Goal: Task Accomplishment & Management: Manage account settings

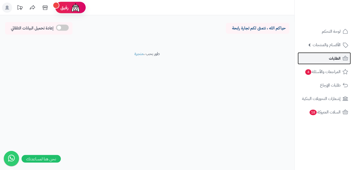
click at [329, 58] on span "الطلبات" at bounding box center [335, 58] width 12 height 7
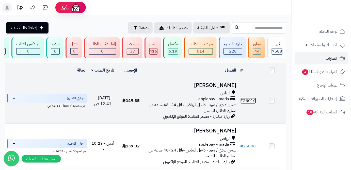
click at [250, 104] on link "# 25010" at bounding box center [247, 101] width 15 height 6
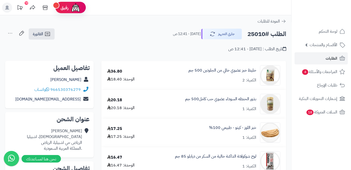
drag, startPoint x: 49, startPoint y: 80, endPoint x: 82, endPoint y: 82, distance: 33.1
click at [82, 82] on div "Maha Alshammri" at bounding box center [49, 80] width 80 height 10
copy div "Maha Alshammri"
drag, startPoint x: 51, startPoint y: 90, endPoint x: 80, endPoint y: 90, distance: 29.2
click at [80, 90] on div "966530376279 واتساب" at bounding box center [57, 90] width 46 height 6
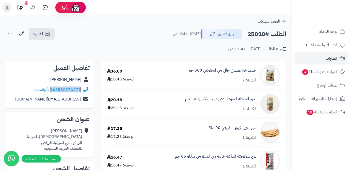
copy link "966530376279"
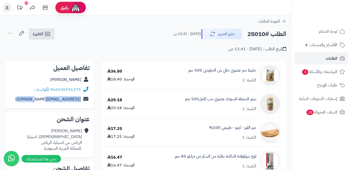
drag, startPoint x: 27, startPoint y: 99, endPoint x: 82, endPoint y: 102, distance: 54.9
click at [82, 102] on div "maalshammri57@gmail.com" at bounding box center [49, 99] width 80 height 10
copy div "maalshammri57@gmail.com"
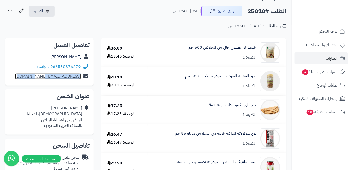
scroll to position [46, 0]
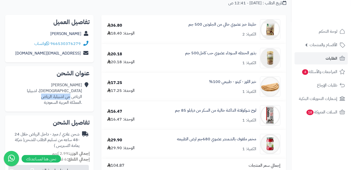
drag, startPoint x: 70, startPoint y: 96, endPoint x: 41, endPoint y: 98, distance: 28.5
click at [41, 98] on div "Maha Alshammri العذراء، اشبيليا الزياض حي اشبيليا، الرياض .المملكة العربية السع…" at bounding box center [54, 93] width 55 height 23
copy div "حي اشبيليا، الرياض"
drag, startPoint x: 84, startPoint y: 90, endPoint x: 80, endPoint y: 90, distance: 3.4
click at [80, 90] on div "Maha Alshammri العذراء، اشبيليا الزياض حي اشبيليا، الرياض .المملكة العربية السع…" at bounding box center [49, 93] width 80 height 27
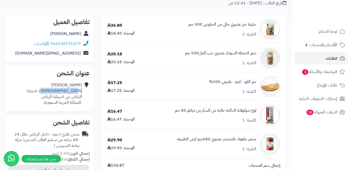
drag, startPoint x: 59, startPoint y: 91, endPoint x: 82, endPoint y: 91, distance: 23.4
click at [82, 91] on div "Maha Alshammri العذراء، اشبيليا الزياض حي اشبيليا، الرياض .المملكة العربية السع…" at bounding box center [49, 93] width 80 height 27
copy div "العذراء، اشبيليا"
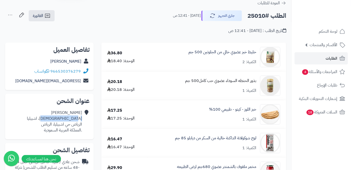
scroll to position [0, 0]
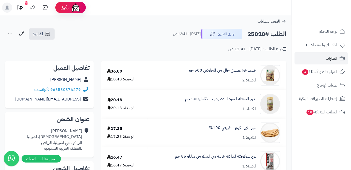
click at [260, 35] on h2 "الطلب #25010" at bounding box center [266, 34] width 39 height 10
copy h2 "25010"
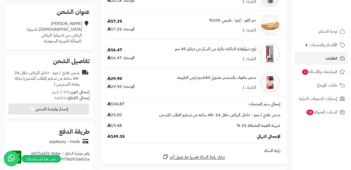
scroll to position [115, 0]
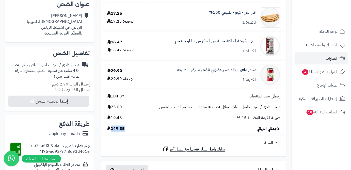
drag, startPoint x: 117, startPoint y: 130, endPoint x: 112, endPoint y: 131, distance: 4.9
click at [112, 131] on div "الإجمالي النهائي 149.35" at bounding box center [193, 129] width 181 height 6
copy span "149.35"
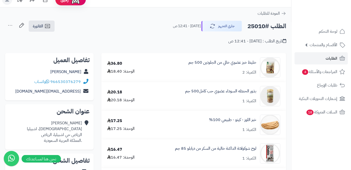
scroll to position [0, 0]
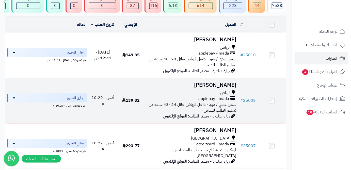
scroll to position [46, 0]
click at [252, 103] on link "# 25008" at bounding box center [247, 100] width 15 height 6
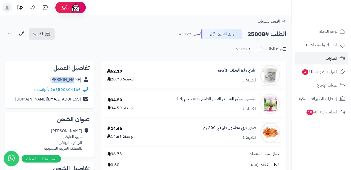
drag, startPoint x: 65, startPoint y: 80, endPoint x: 80, endPoint y: 81, distance: 15.0
click at [81, 81] on div "[PERSON_NAME]" at bounding box center [49, 80] width 80 height 10
copy link "[PERSON_NAME]"
drag, startPoint x: 56, startPoint y: 90, endPoint x: 80, endPoint y: 89, distance: 23.9
click at [80, 89] on div "966500604166 واتساب" at bounding box center [57, 90] width 46 height 6
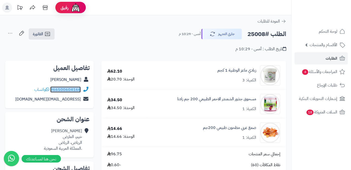
copy link "966500604166"
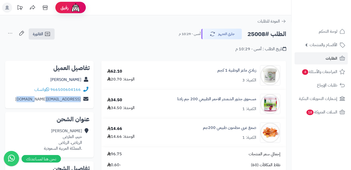
drag, startPoint x: 28, startPoint y: 99, endPoint x: 80, endPoint y: 100, distance: 52.6
click at [80, 100] on div "abeerabeer220@gmail.com" at bounding box center [49, 99] width 80 height 10
copy link "abeerabeer220@gmail.com"
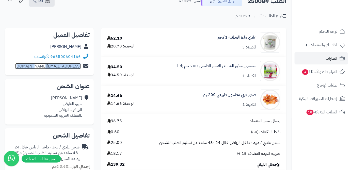
scroll to position [46, 0]
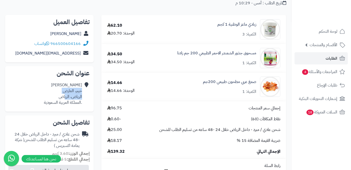
drag, startPoint x: 82, startPoint y: 92, endPoint x: 64, endPoint y: 94, distance: 18.4
click at [64, 94] on div "عبير محمد خيبر، العارض الرياض، الرياض .المملكة العربية السعودية" at bounding box center [49, 93] width 80 height 27
copy div "خيبر، العارض الرياض، الري"
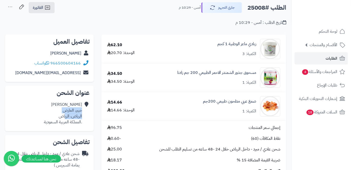
scroll to position [0, 0]
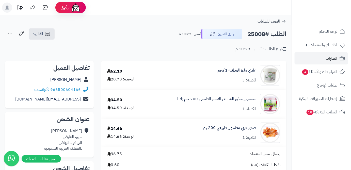
click at [252, 33] on h2 "الطلب #25008" at bounding box center [266, 34] width 39 height 10
copy h2 "25008"
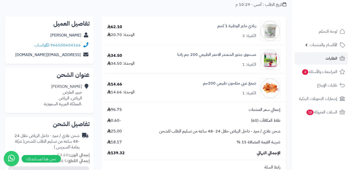
scroll to position [92, 0]
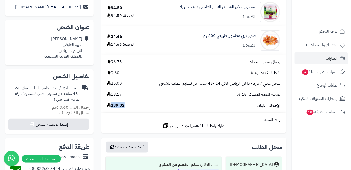
drag, startPoint x: 111, startPoint y: 105, endPoint x: 130, endPoint y: 103, distance: 18.8
click at [130, 103] on div "الإجمالي النهائي 139.32" at bounding box center [193, 106] width 181 height 6
copy span "139.32"
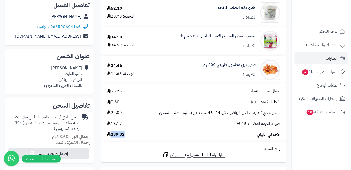
scroll to position [46, 0]
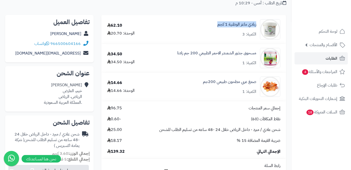
drag, startPoint x: 257, startPoint y: 24, endPoint x: 218, endPoint y: 27, distance: 39.7
click at [218, 27] on div "زبادي ماعز الوطنية 1 كجم الكمية: 3" at bounding box center [217, 29] width 134 height 20
copy link "زبادي ماعز الوطنية 1 كجم"
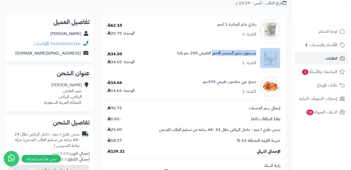
drag, startPoint x: 258, startPoint y: 54, endPoint x: 212, endPoint y: 56, distance: 46.0
click at [212, 40] on div "مسحوق جذور الشمندر الاحمر الطبيعي 200 جم زادنا الكمية: 1" at bounding box center [217, 29] width 134 height 20
copy div "مسحوق جذور الشمندر الاحمر"
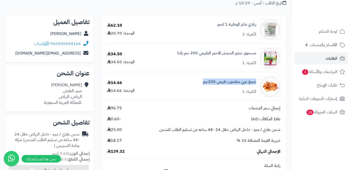
drag, startPoint x: 257, startPoint y: 81, endPoint x: 200, endPoint y: 85, distance: 56.7
click at [200, 40] on div "صمغ عربي مطحون طبيعي 200جم الكمية: 1" at bounding box center [217, 29] width 134 height 20
copy link "صمغ عربي مطحون طبيعي 200جم"
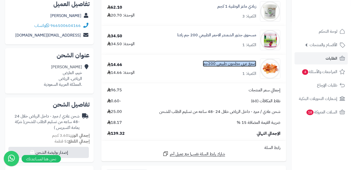
scroll to position [69, 0]
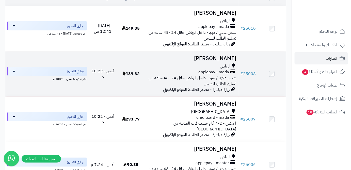
scroll to position [115, 0]
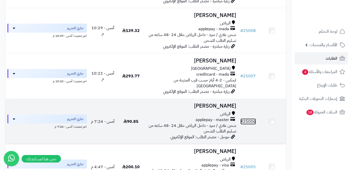
click at [250, 120] on link "# 25006" at bounding box center [247, 122] width 15 height 6
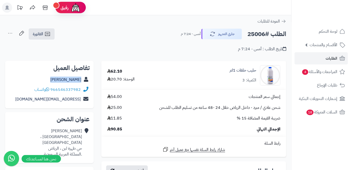
drag, startPoint x: 52, startPoint y: 81, endPoint x: 81, endPoint y: 83, distance: 29.8
click at [81, 83] on div "[PERSON_NAME]" at bounding box center [49, 80] width 80 height 10
copy link "Ahmed Hakami"
drag, startPoint x: 52, startPoint y: 89, endPoint x: 80, endPoint y: 91, distance: 28.2
click at [80, 91] on div "966546337982 واتساب" at bounding box center [57, 90] width 46 height 6
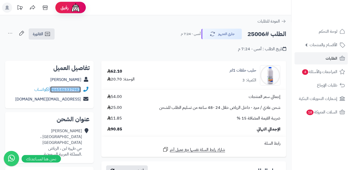
copy div "966546337982"
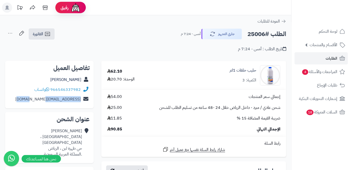
drag, startPoint x: 33, startPoint y: 100, endPoint x: 78, endPoint y: 100, distance: 45.7
click at [79, 100] on div "sogood12100@gmail.com" at bounding box center [49, 99] width 80 height 10
copy link "sogood12100@gmail.com"
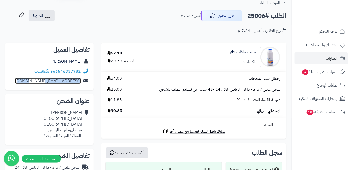
scroll to position [46, 0]
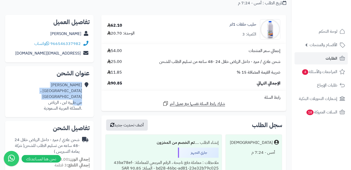
drag, startPoint x: 83, startPoint y: 97, endPoint x: 72, endPoint y: 98, distance: 11.0
click at [72, 98] on div "Ahmed Hakami شارع عسير ، حي لبن حي طهرة لبن ، الرياض .المملكة العربية السعودية" at bounding box center [49, 96] width 80 height 33
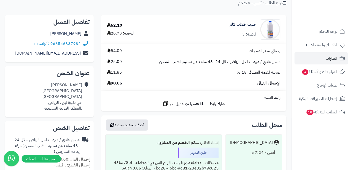
click at [40, 97] on div "Ahmed Hakami شارع عسير ، حي لبن حي طهرة لبن ، الرياض .المملكة العربية السعودية" at bounding box center [49, 96] width 80 height 33
drag, startPoint x: 81, startPoint y: 97, endPoint x: 47, endPoint y: 98, distance: 33.5
click at [47, 98] on div "Ahmed Hakami شارع عسير ، حي لبن حي طهرة لبن ، الرياض .المملكة العربية السعودية" at bounding box center [45, 96] width 73 height 29
copy div "حي طهرة لبن ، الرياض"
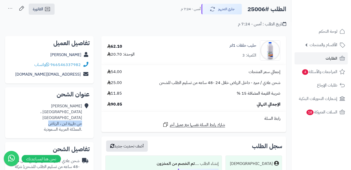
scroll to position [0, 0]
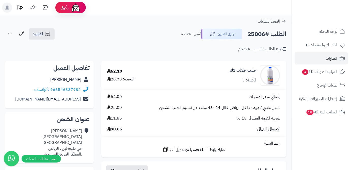
click at [258, 36] on h2 "الطلب #25006" at bounding box center [266, 34] width 39 height 10
copy h2 "25006"
drag, startPoint x: 111, startPoint y: 129, endPoint x: 126, endPoint y: 129, distance: 15.2
click at [126, 129] on div "الإجمالي النهائي 90.85" at bounding box center [193, 129] width 181 height 6
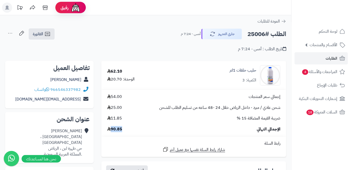
copy span "90.85"
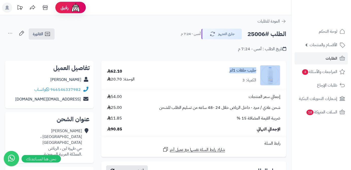
drag, startPoint x: 228, startPoint y: 71, endPoint x: 259, endPoint y: 70, distance: 30.5
click at [259, 70] on div "حليب خلفات 1لتر الكمية: 3" at bounding box center [229, 75] width 110 height 20
copy div "حليب خلفات 1لتر"
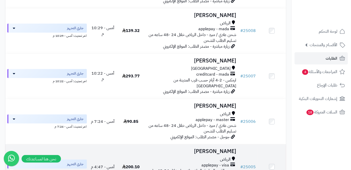
scroll to position [115, 0]
click at [250, 164] on link "# 25005" at bounding box center [247, 167] width 15 height 6
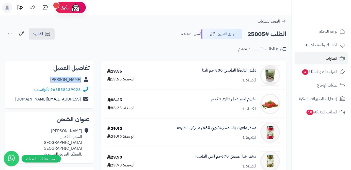
drag, startPoint x: 59, startPoint y: 79, endPoint x: 81, endPoint y: 81, distance: 22.1
click at [81, 81] on div "[PERSON_NAME]" at bounding box center [49, 80] width 80 height 10
copy link "Nehal Alaqil"
drag, startPoint x: 51, startPoint y: 89, endPoint x: 82, endPoint y: 90, distance: 32.0
click at [82, 90] on div "966558139028 واتساب" at bounding box center [49, 90] width 80 height 10
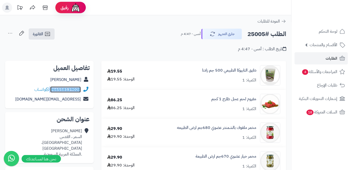
copy div "966558139028"
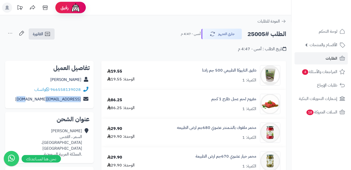
drag, startPoint x: 40, startPoint y: 100, endPoint x: 85, endPoint y: 101, distance: 44.9
click at [85, 101] on div "nholistar@gmail.com" at bounding box center [49, 99] width 80 height 10
copy div "nholistar@gmail.com"
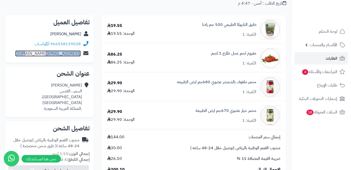
scroll to position [46, 0]
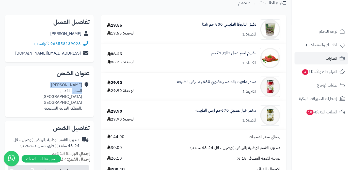
drag, startPoint x: 82, startPoint y: 90, endPoint x: 65, endPoint y: 91, distance: 17.0
click at [71, 92] on div "Nehal Alaqil السمر ، القدس Riyadh، الرياض .المملكة العربية السعودية" at bounding box center [49, 96] width 80 height 33
drag, startPoint x: 55, startPoint y: 91, endPoint x: 82, endPoint y: 92, distance: 27.7
click at [82, 92] on div "Nehal Alaqil السمر ، القدس Riyadh، الرياض .المملكة العربية السعودية" at bounding box center [49, 96] width 80 height 33
click at [50, 92] on div "Nehal Alaqil السمر ، القدس Riyadh، الرياض .المملكة العربية السعودية" at bounding box center [45, 96] width 73 height 29
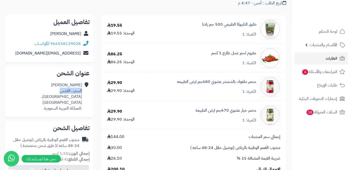
drag, startPoint x: 59, startPoint y: 91, endPoint x: 82, endPoint y: 92, distance: 23.9
click at [82, 92] on div "Nehal Alaqil السمر ، القدس Riyadh، الرياض .المملكة العربية السعودية" at bounding box center [49, 96] width 80 height 33
copy div "السمر ، القدس"
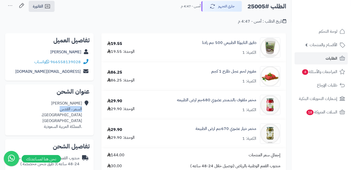
scroll to position [0, 0]
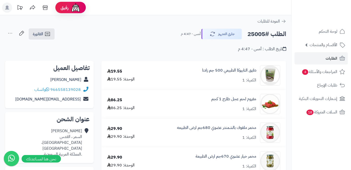
click at [258, 32] on h2 "الطلب #25005" at bounding box center [266, 34] width 39 height 10
copy h2 "25005"
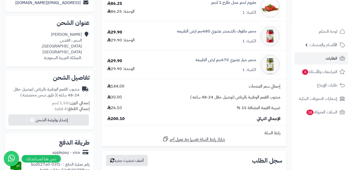
scroll to position [115, 0]
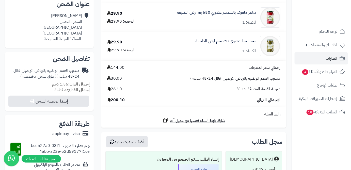
drag, startPoint x: 127, startPoint y: 100, endPoint x: 109, endPoint y: 102, distance: 17.9
click at [109, 102] on div "الإجمالي النهائي 200.10" at bounding box center [193, 100] width 181 height 6
copy span "200.10"
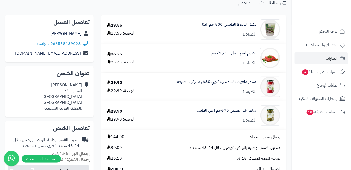
scroll to position [23, 0]
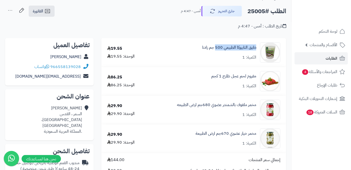
drag, startPoint x: 257, startPoint y: 49, endPoint x: 216, endPoint y: 54, distance: 41.2
click at [216, 54] on div "دقيق التابيوكا الطبيعي 500 جم زادنا الكمية: 1" at bounding box center [217, 52] width 134 height 20
copy link "دقيق التابيوكا الطبيعي 500"
drag, startPoint x: 256, startPoint y: 75, endPoint x: 210, endPoint y: 77, distance: 46.5
click at [210, 63] on div "مفروم لحم عجل طازج 1 كجم الكمية: 1" at bounding box center [217, 52] width 134 height 20
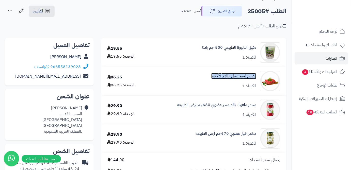
copy link "مفروم لحم عجل طازج 1 كجم"
drag, startPoint x: 254, startPoint y: 105, endPoint x: 221, endPoint y: 109, distance: 34.0
click at [221, 63] on div "مخمر ملفوف بالشمندر عضوي 680جم ارض الطبيعه الكمية: 1" at bounding box center [217, 52] width 134 height 20
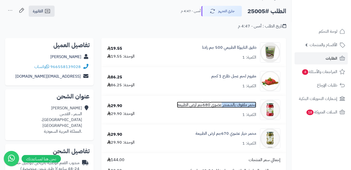
copy link "مخمر ملفوف بالشمندر"
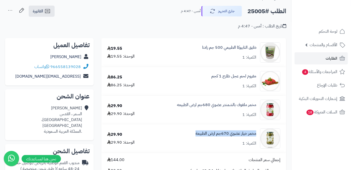
drag, startPoint x: 255, startPoint y: 135, endPoint x: 204, endPoint y: 134, distance: 51.3
click at [195, 63] on div "مخمر خيار عضوي 670جم ارض الطبيعة الكمية: 1" at bounding box center [217, 52] width 134 height 20
copy link "مخمر خيار عضوي 670جم ارض الطبيعة"
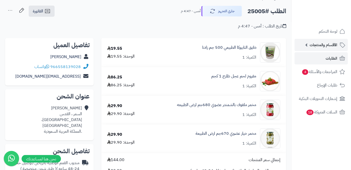
click at [337, 46] on span "الأقسام والمنتجات" at bounding box center [323, 44] width 28 height 7
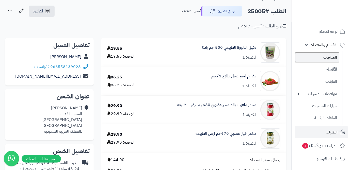
click at [331, 60] on link "المنتجات" at bounding box center [316, 57] width 45 height 10
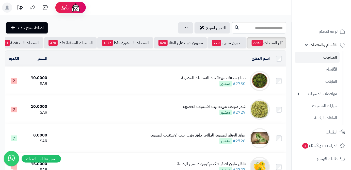
scroll to position [0, -54]
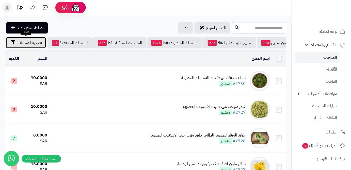
click at [21, 45] on span "تصفية المنتجات" at bounding box center [30, 43] width 24 height 6
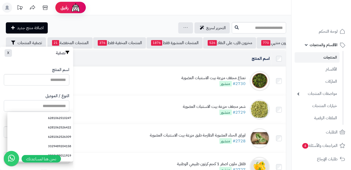
paste input "**********"
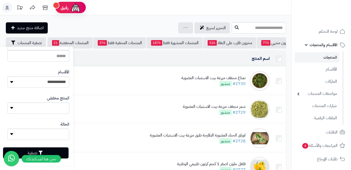
scroll to position [140, 0]
type input "**********"
click at [63, 153] on button "تصفية" at bounding box center [35, 152] width 65 height 11
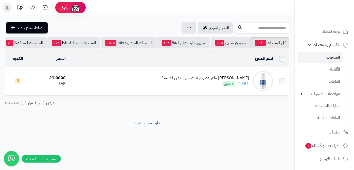
click at [210, 80] on div "[PERSON_NAME] ماعز عضوي 250 مل - أرض الطبيعة" at bounding box center [205, 78] width 87 height 6
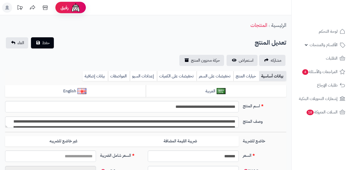
type input "*****"
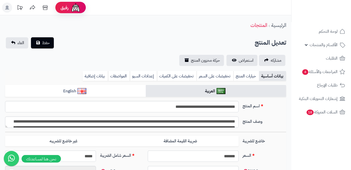
type input "*****"
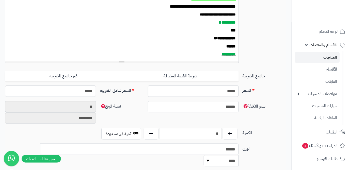
scroll to position [185, 0]
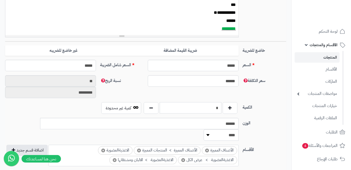
click at [211, 106] on input "*" at bounding box center [191, 107] width 62 height 11
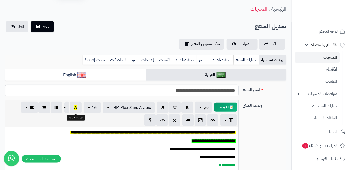
scroll to position [0, 0]
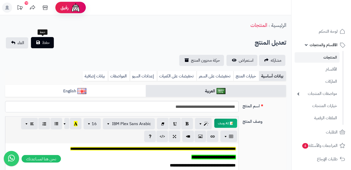
type input "**"
click at [47, 42] on span "حفظ" at bounding box center [46, 43] width 8 height 6
